Goal: Transaction & Acquisition: Purchase product/service

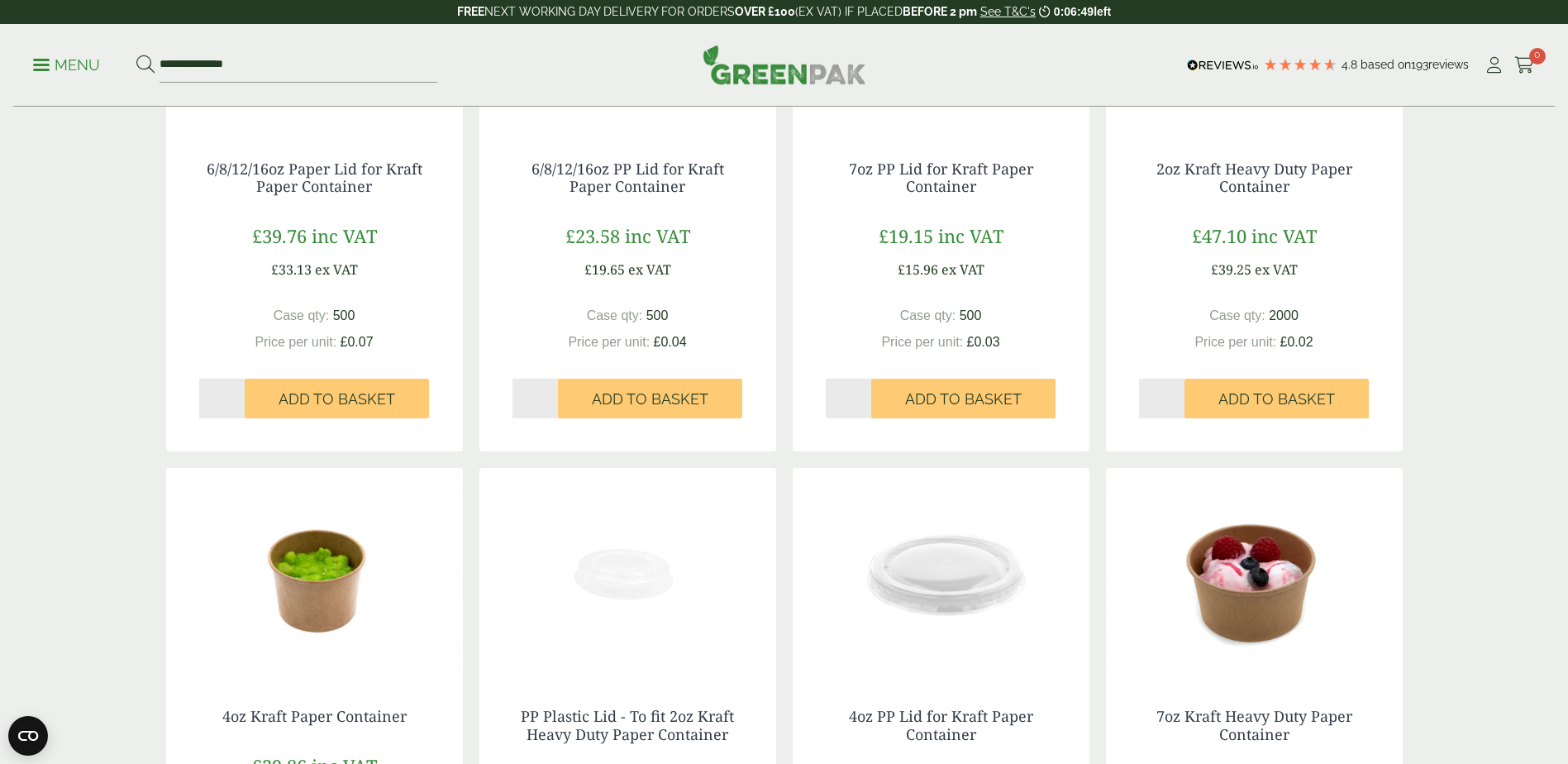
click at [65, 74] on p "Menu" at bounding box center [66, 66] width 67 height 20
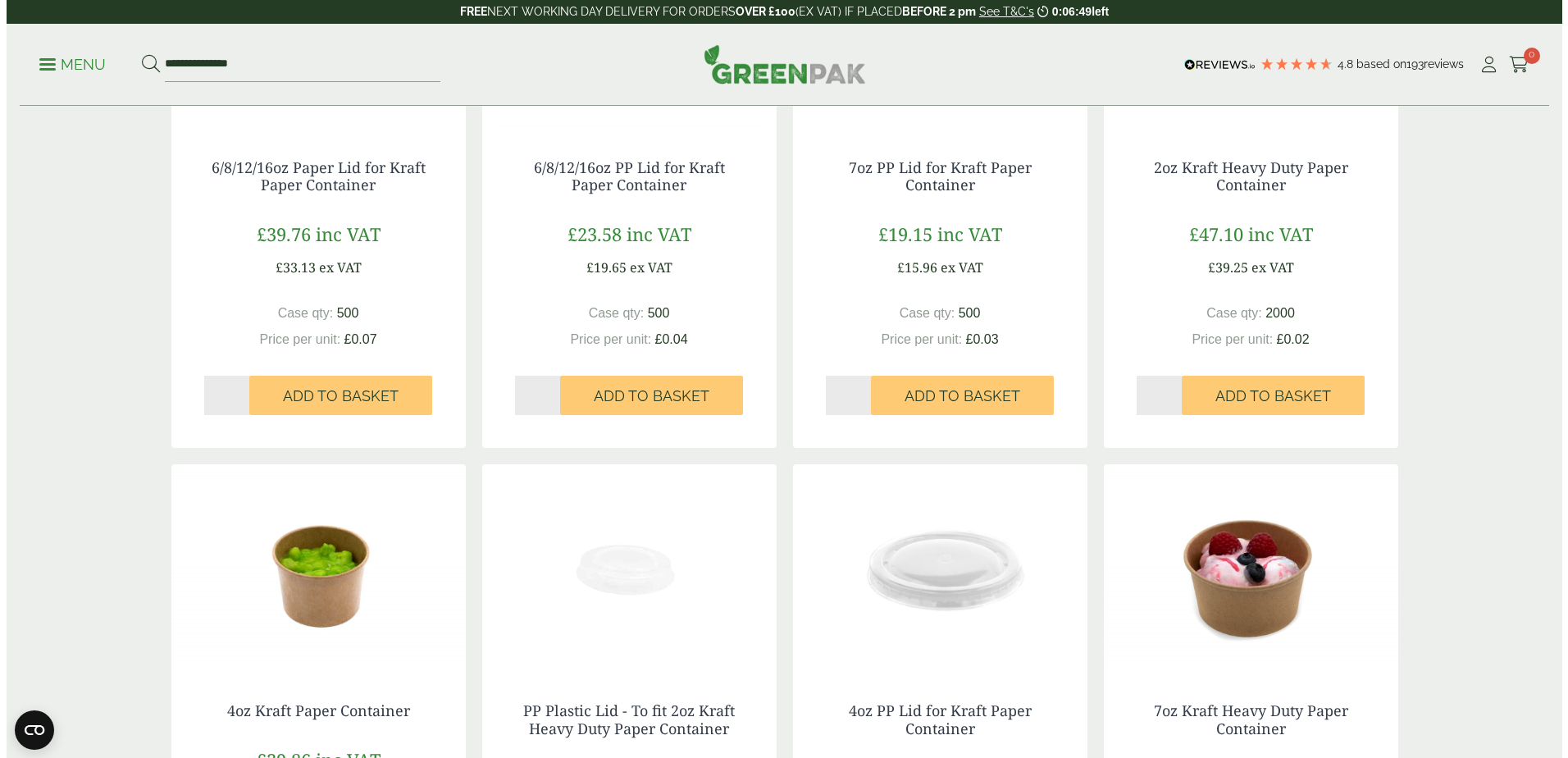
scroll to position [1001, 0]
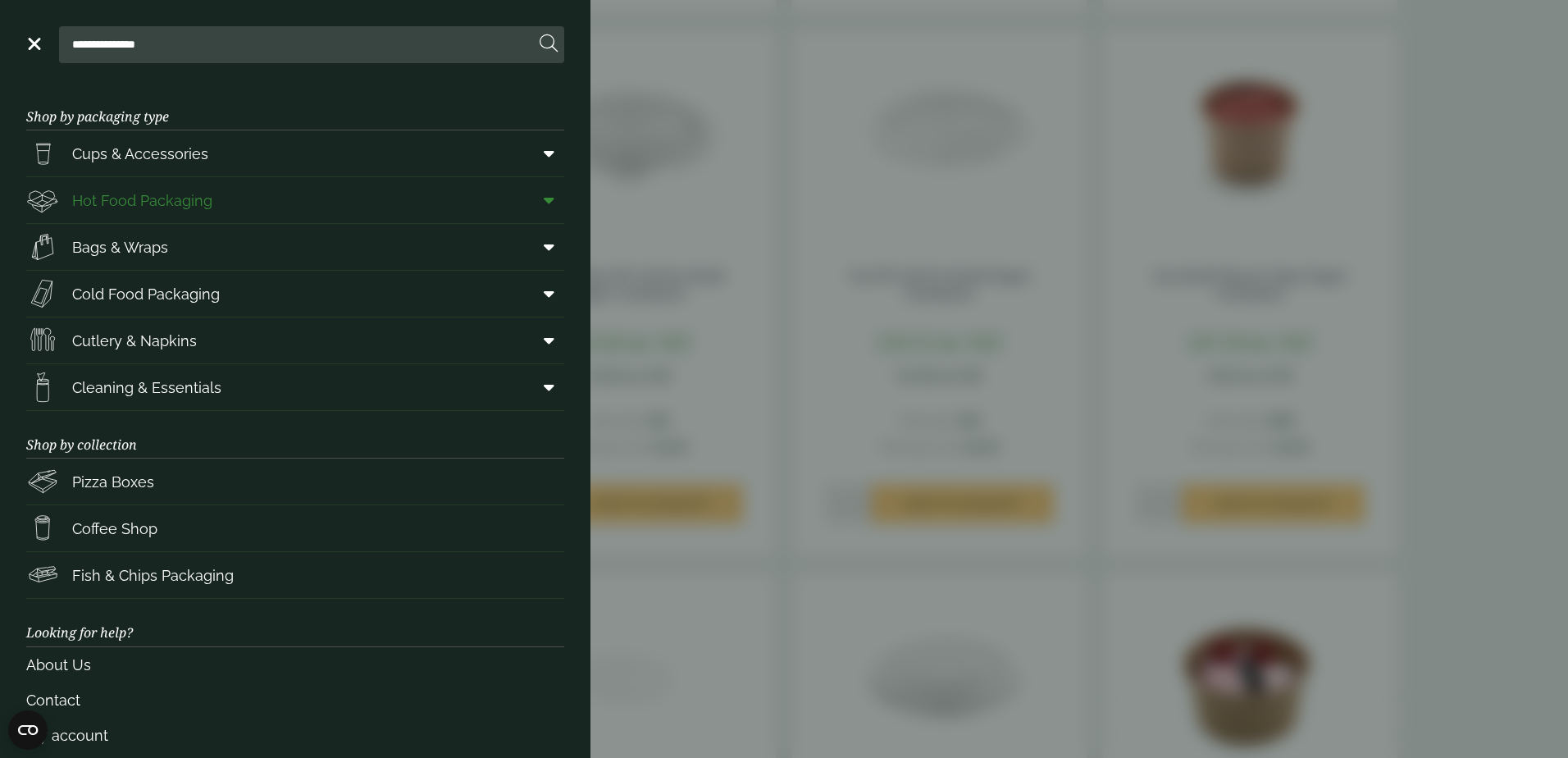
click at [260, 201] on link "Hot Food Packaging" at bounding box center [295, 200] width 538 height 46
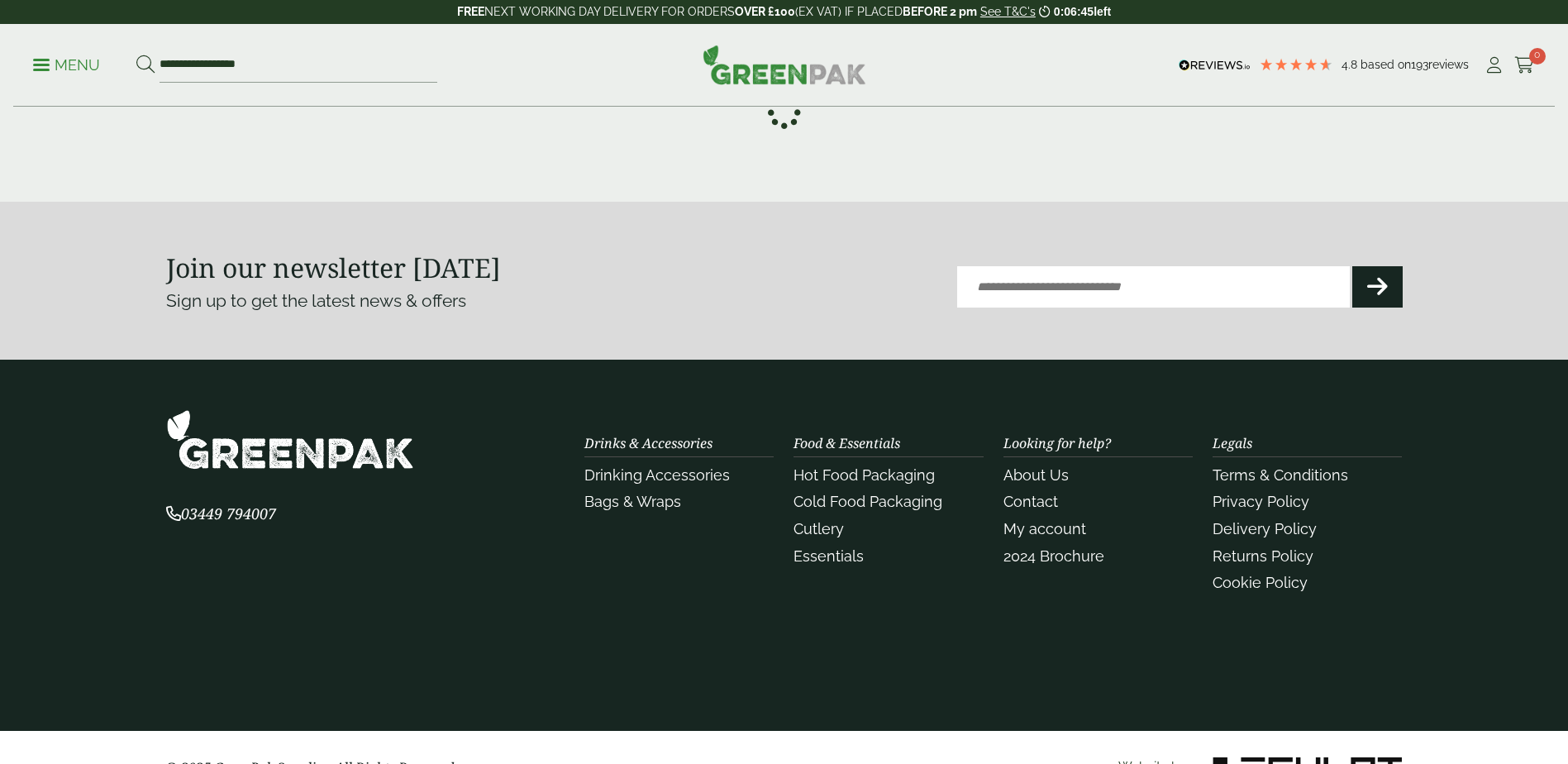
scroll to position [435, 0]
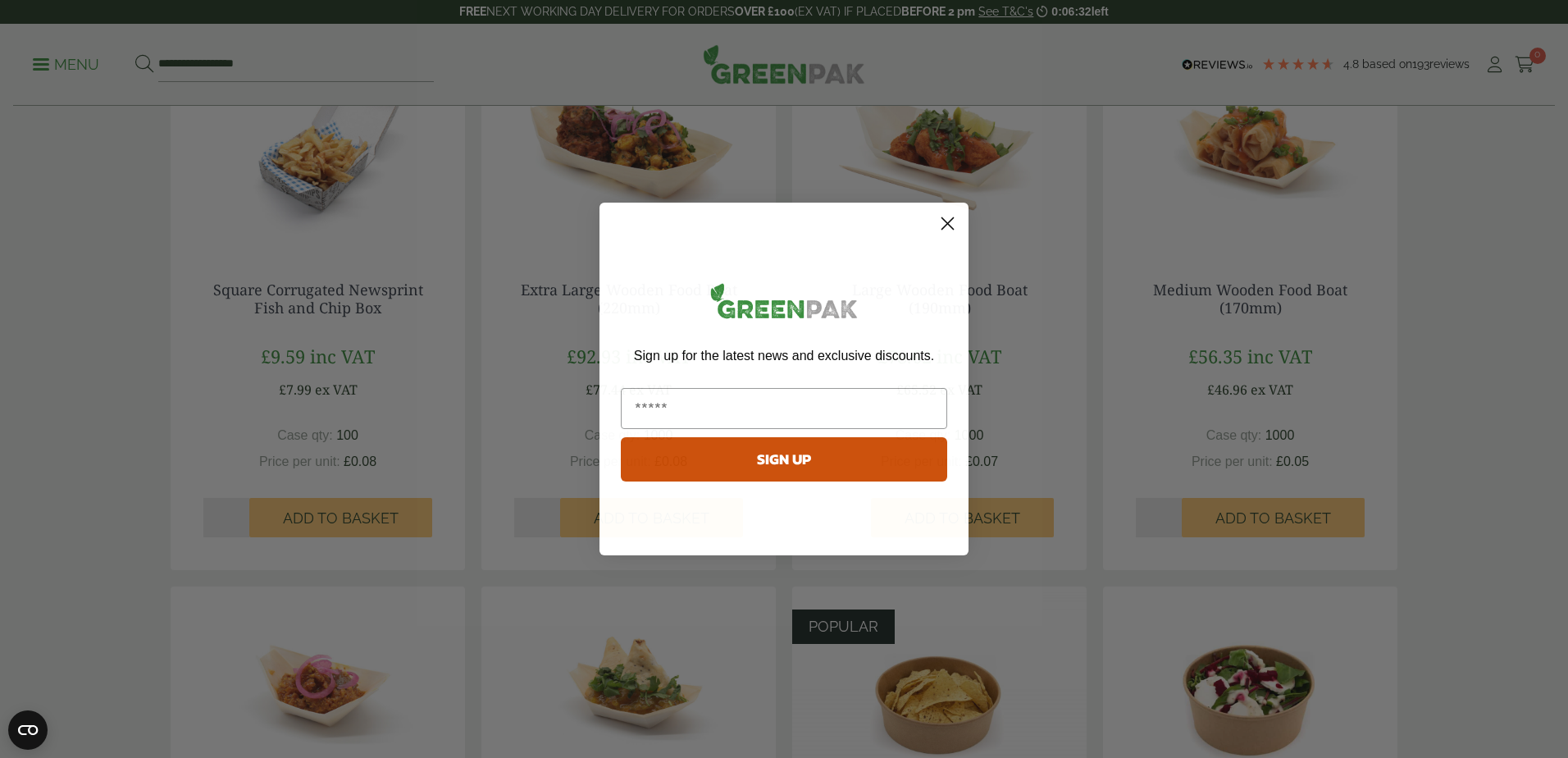
click at [955, 221] on circle "Close dialog" at bounding box center [948, 224] width 27 height 27
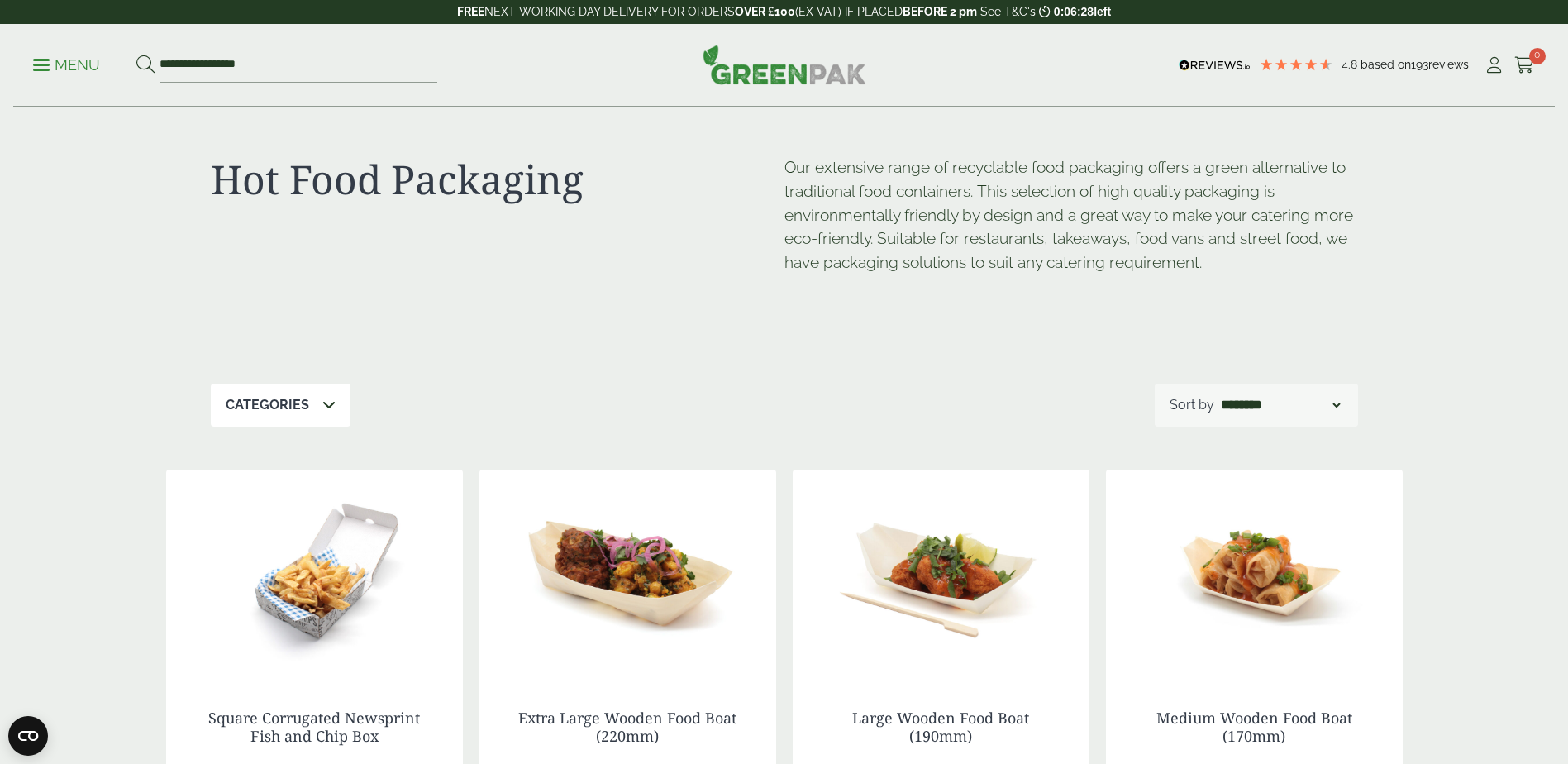
scroll to position [0, 0]
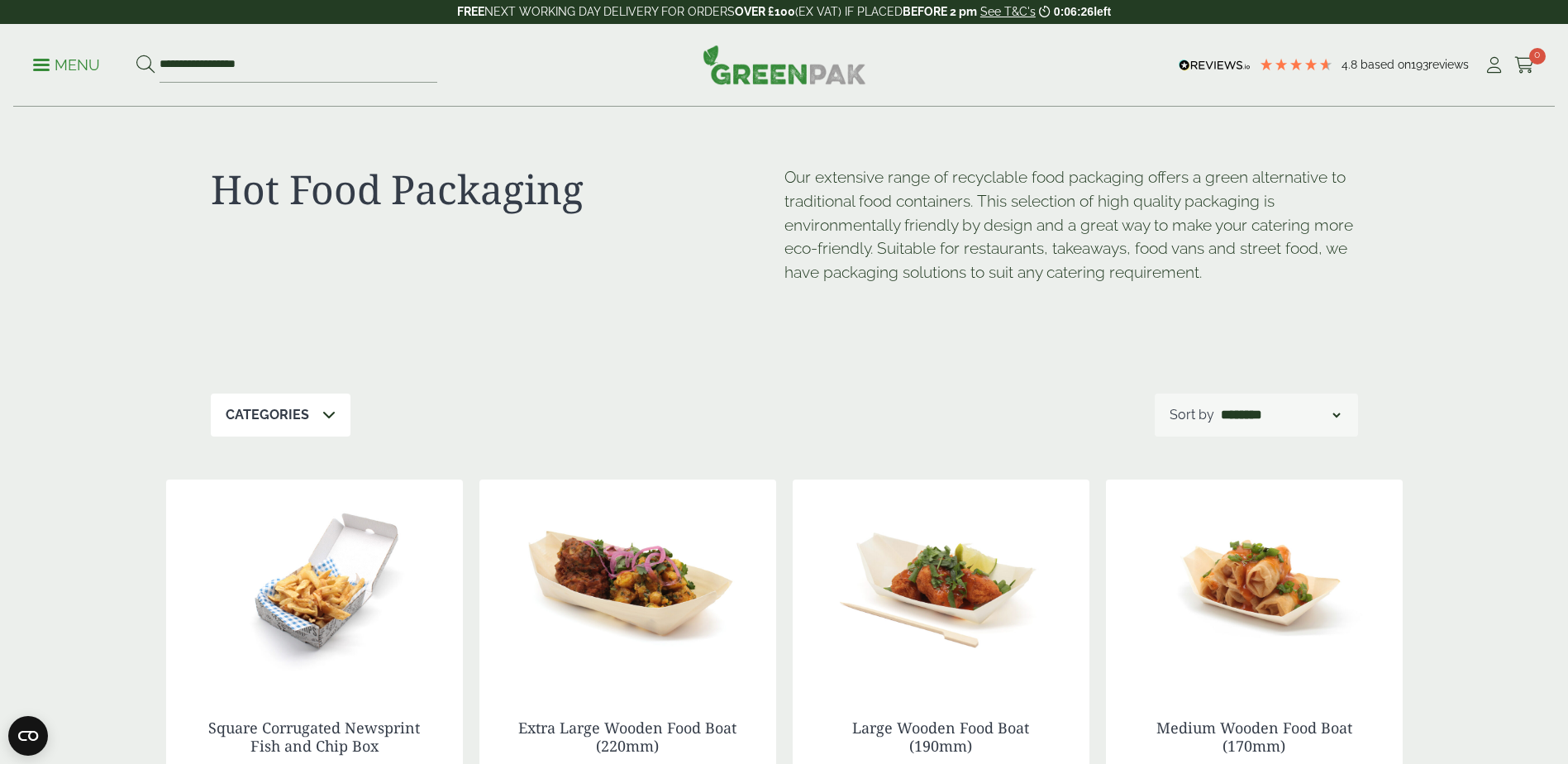
click at [316, 409] on div "Categories" at bounding box center [281, 415] width 140 height 43
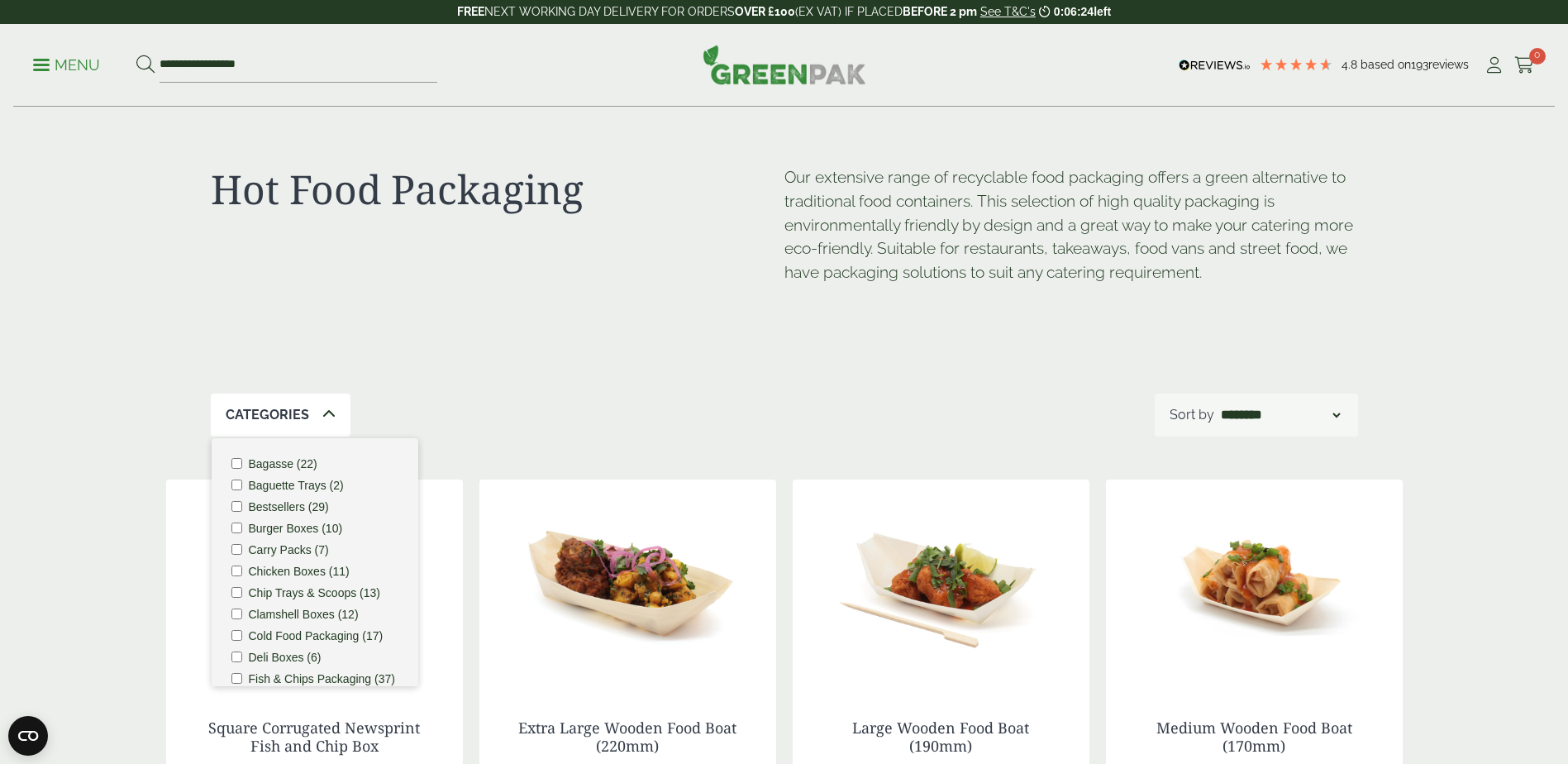
scroll to position [330, 0]
